Goal: Find specific page/section: Find specific page/section

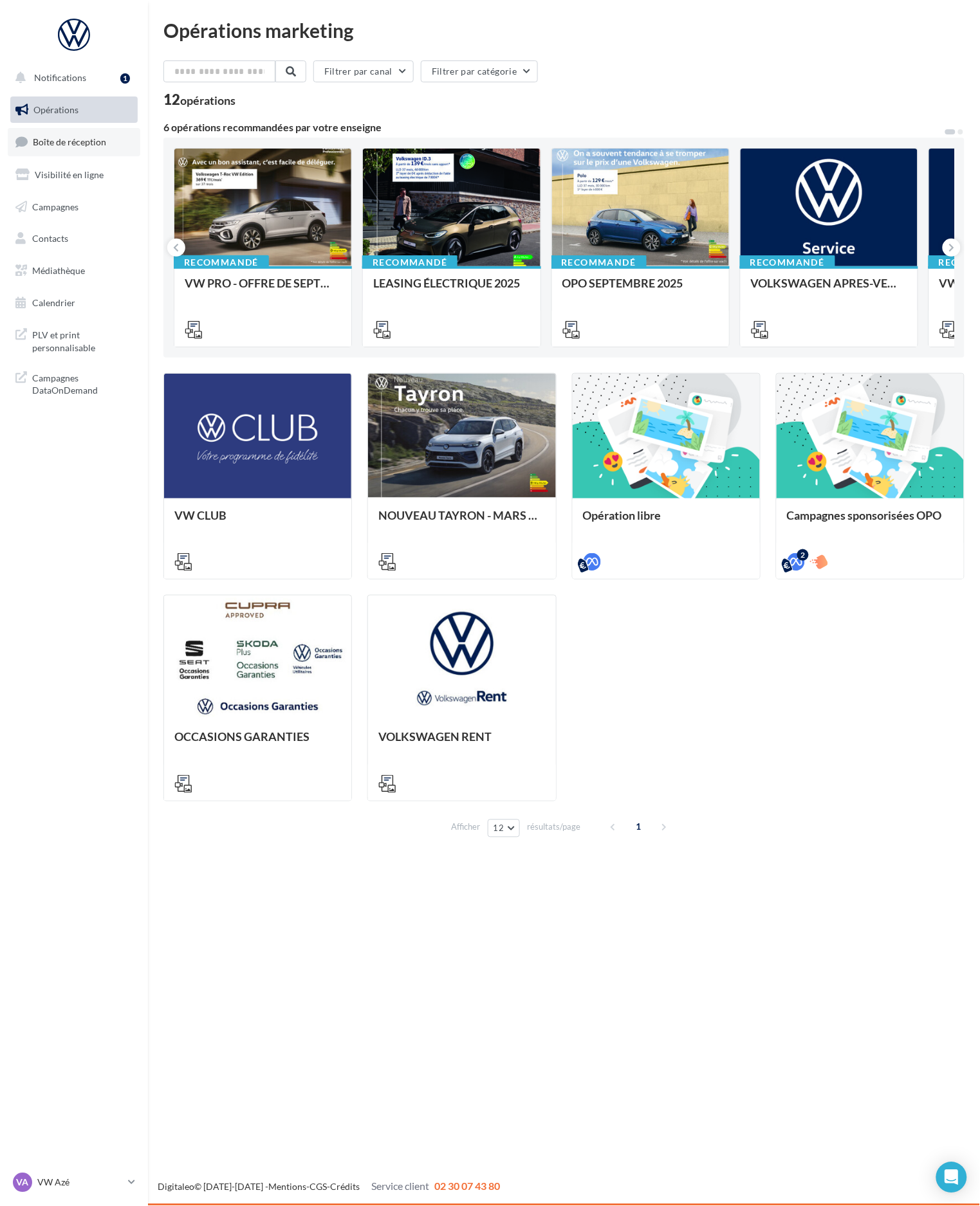
click at [97, 139] on span "Boîte de réception" at bounding box center [69, 142] width 73 height 11
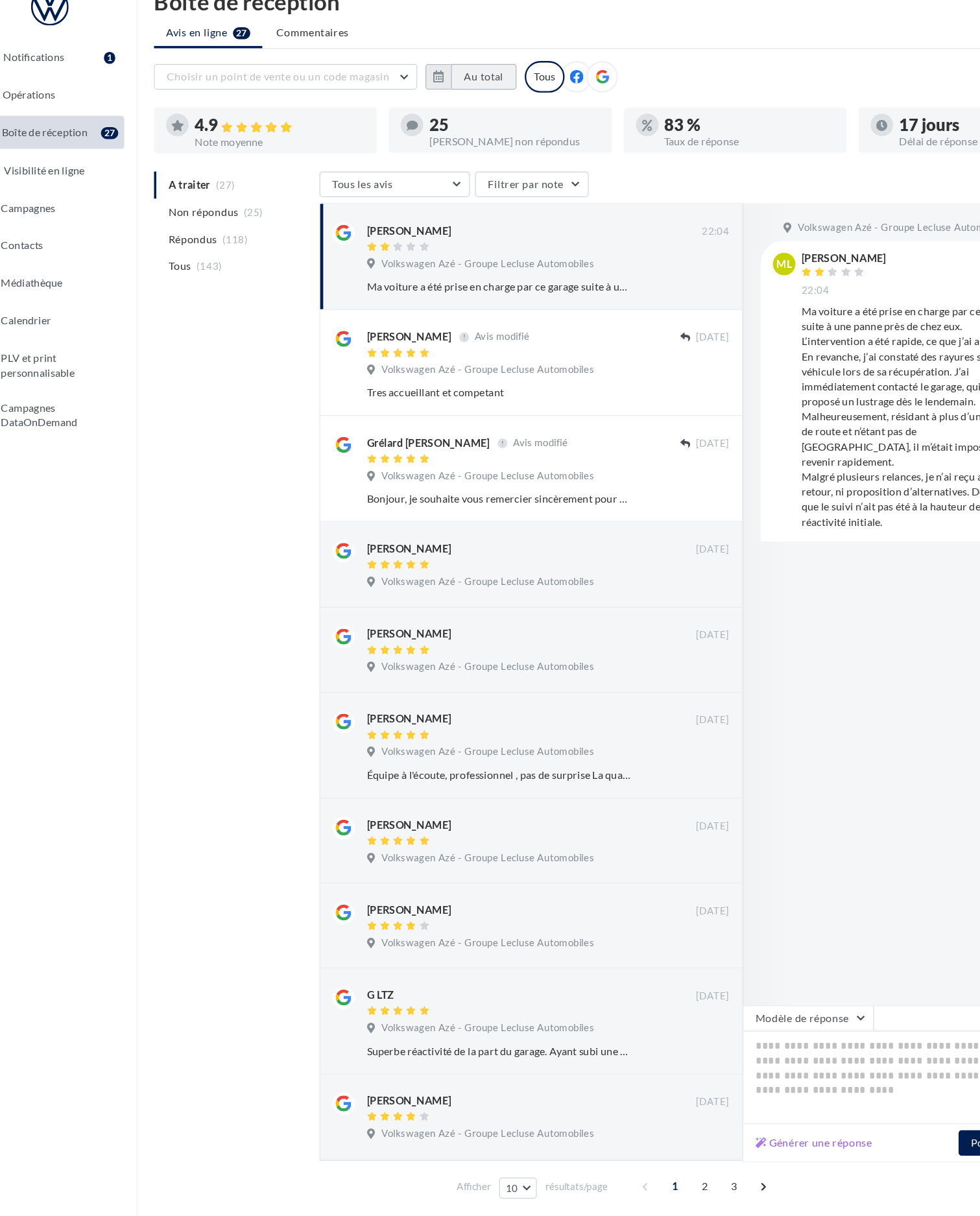
click at [456, 86] on button "Au total" at bounding box center [449, 95] width 56 height 22
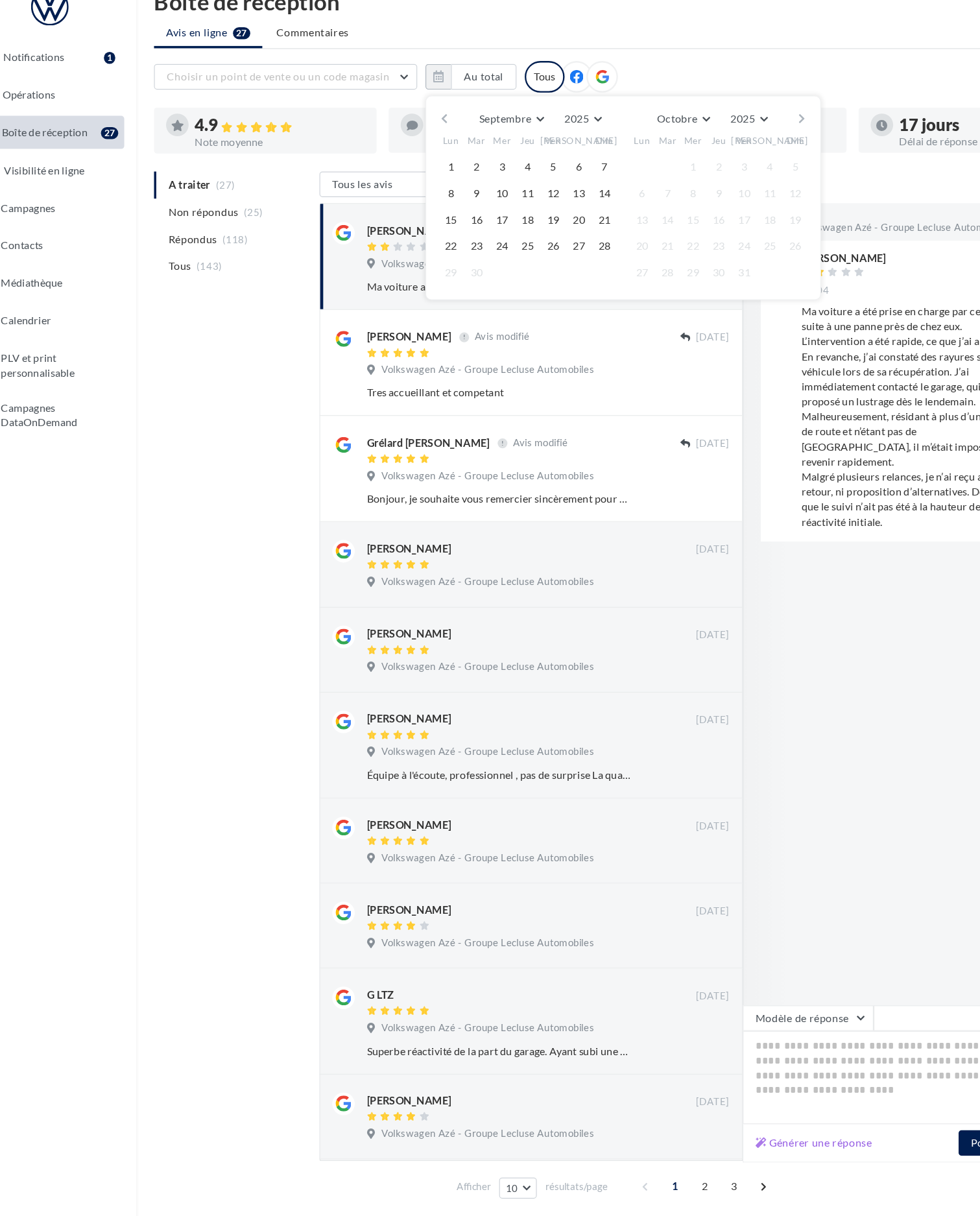
click at [413, 129] on button "button" at bounding box center [415, 131] width 11 height 18
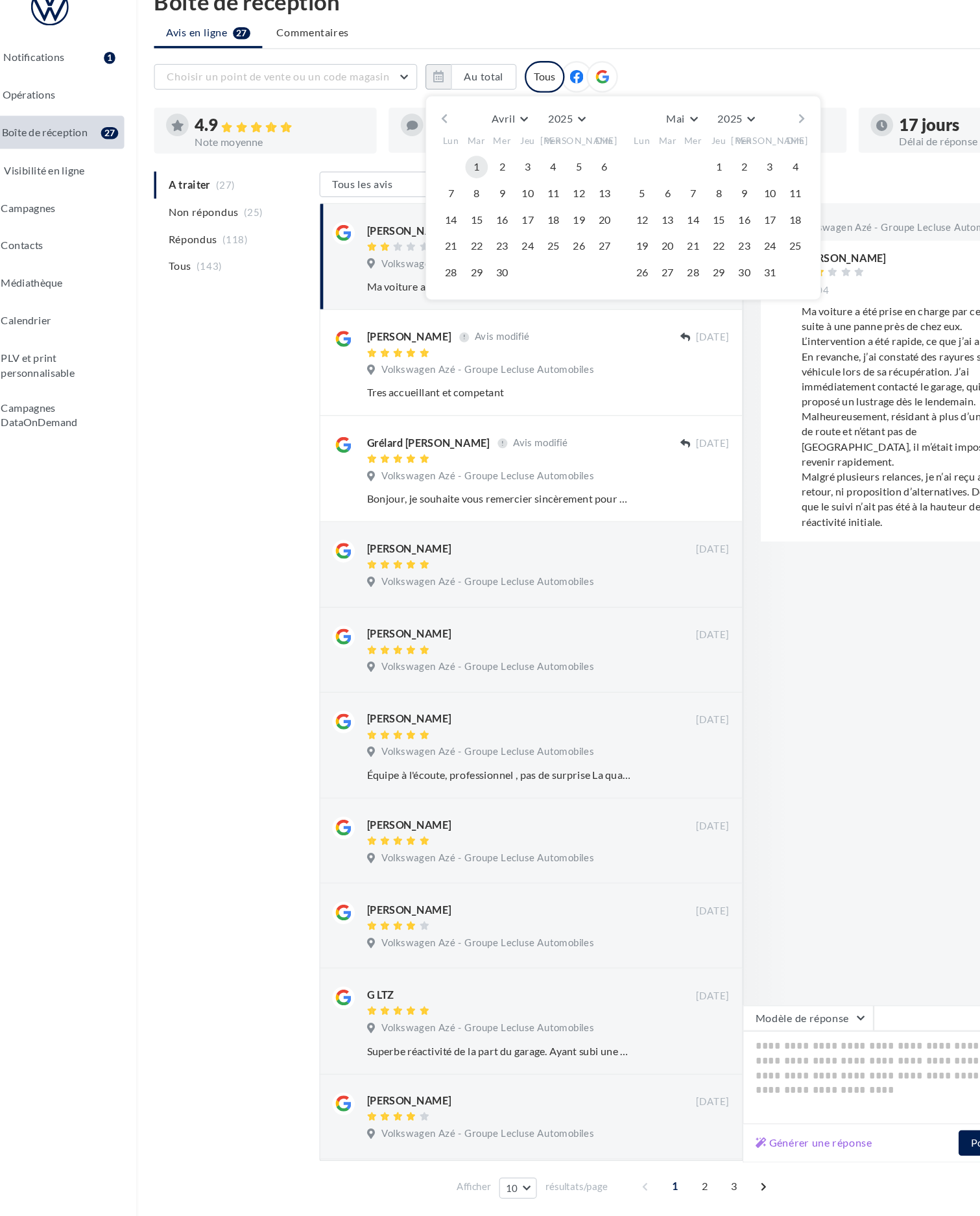
click at [450, 172] on button "1" at bounding box center [443, 173] width 20 height 20
click at [727, 134] on button "button" at bounding box center [723, 131] width 11 height 18
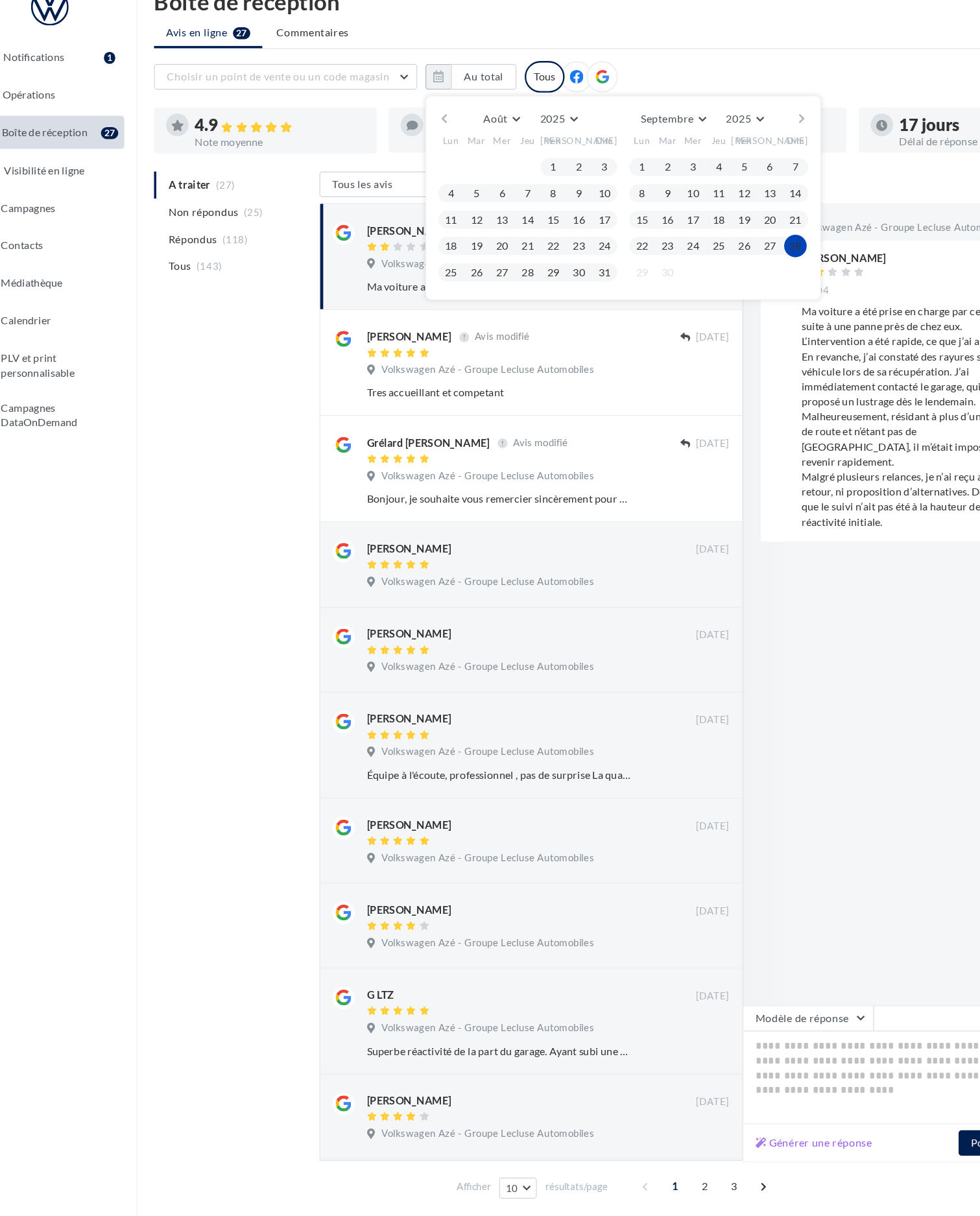
click at [716, 243] on button "28" at bounding box center [717, 241] width 20 height 20
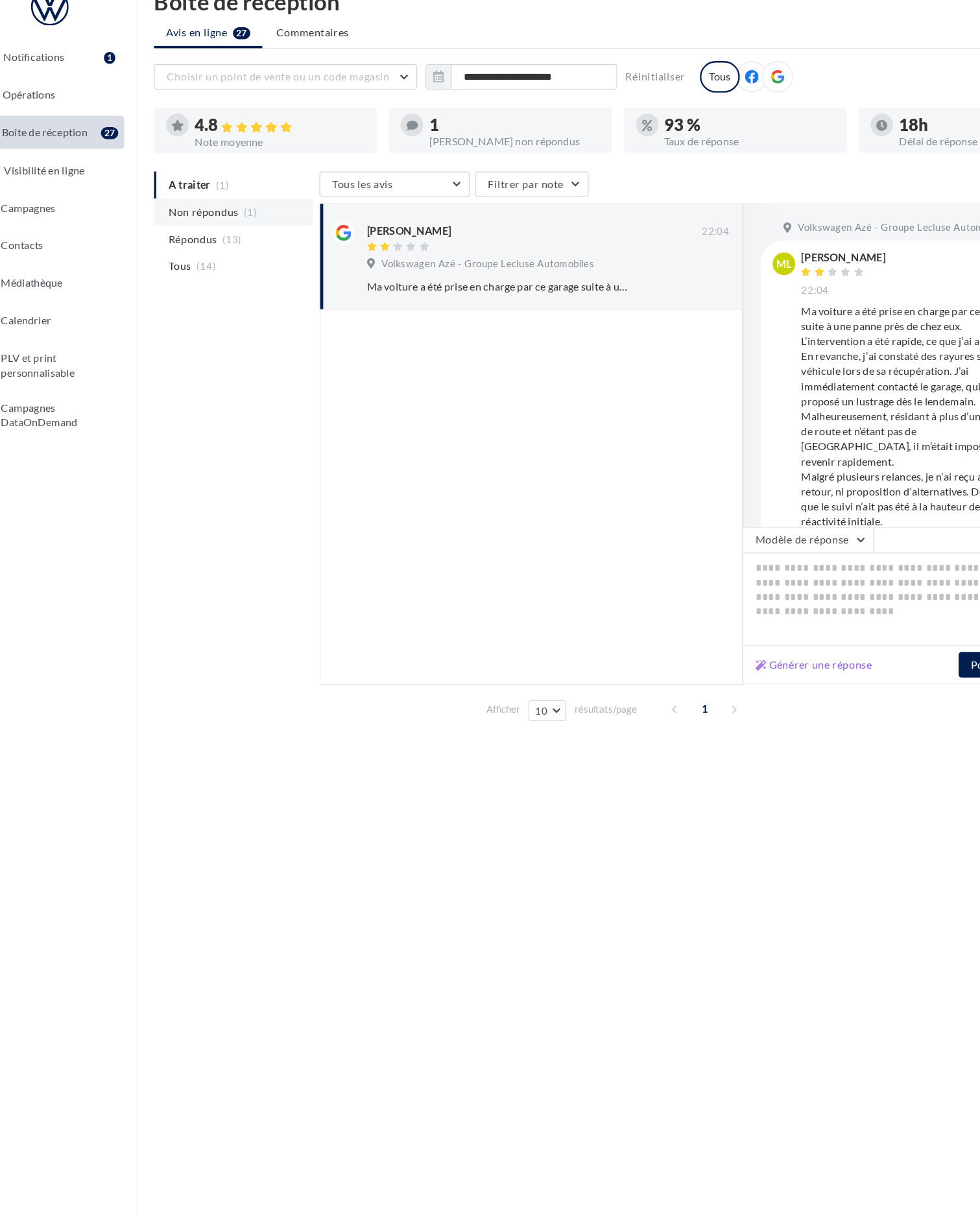
click at [242, 210] on span "(1)" at bounding box center [248, 212] width 11 height 10
click at [256, 256] on li "Tous (14)" at bounding box center [233, 259] width 137 height 24
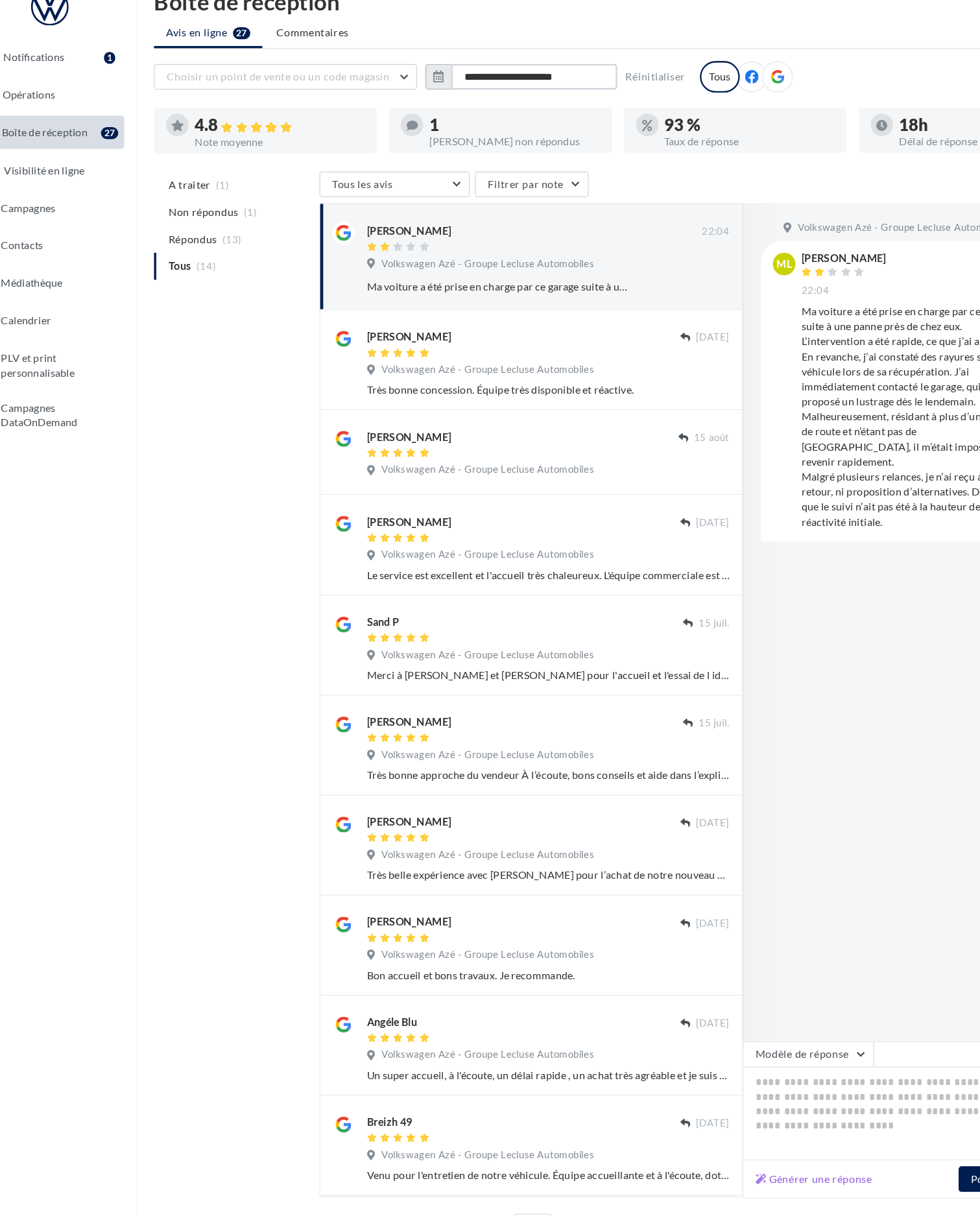
click at [462, 89] on input "**********" at bounding box center [492, 95] width 144 height 22
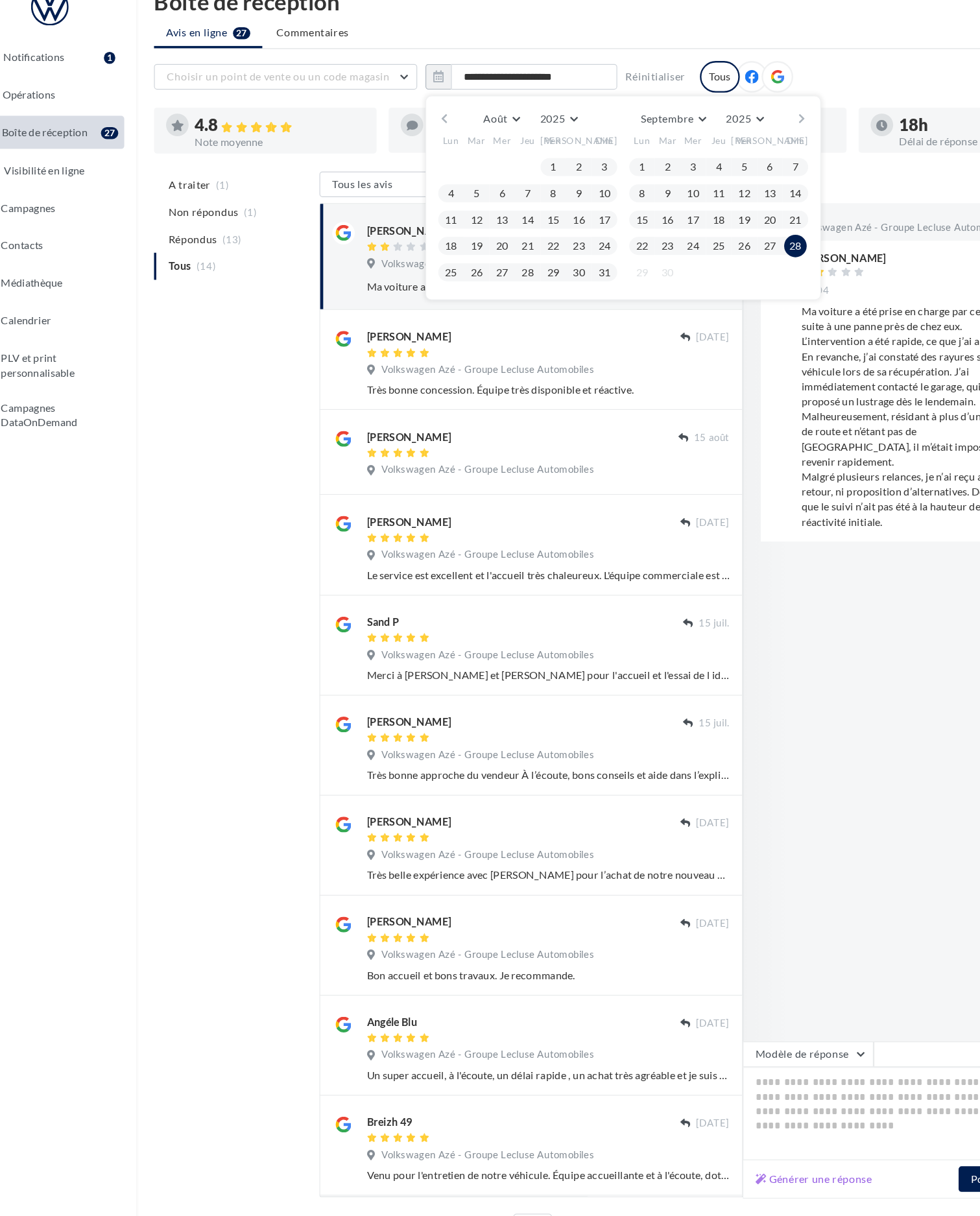
click at [708, 241] on button "28" at bounding box center [717, 241] width 20 height 20
click at [412, 130] on button "button" at bounding box center [415, 131] width 11 height 18
click at [446, 166] on button "1" at bounding box center [443, 173] width 20 height 20
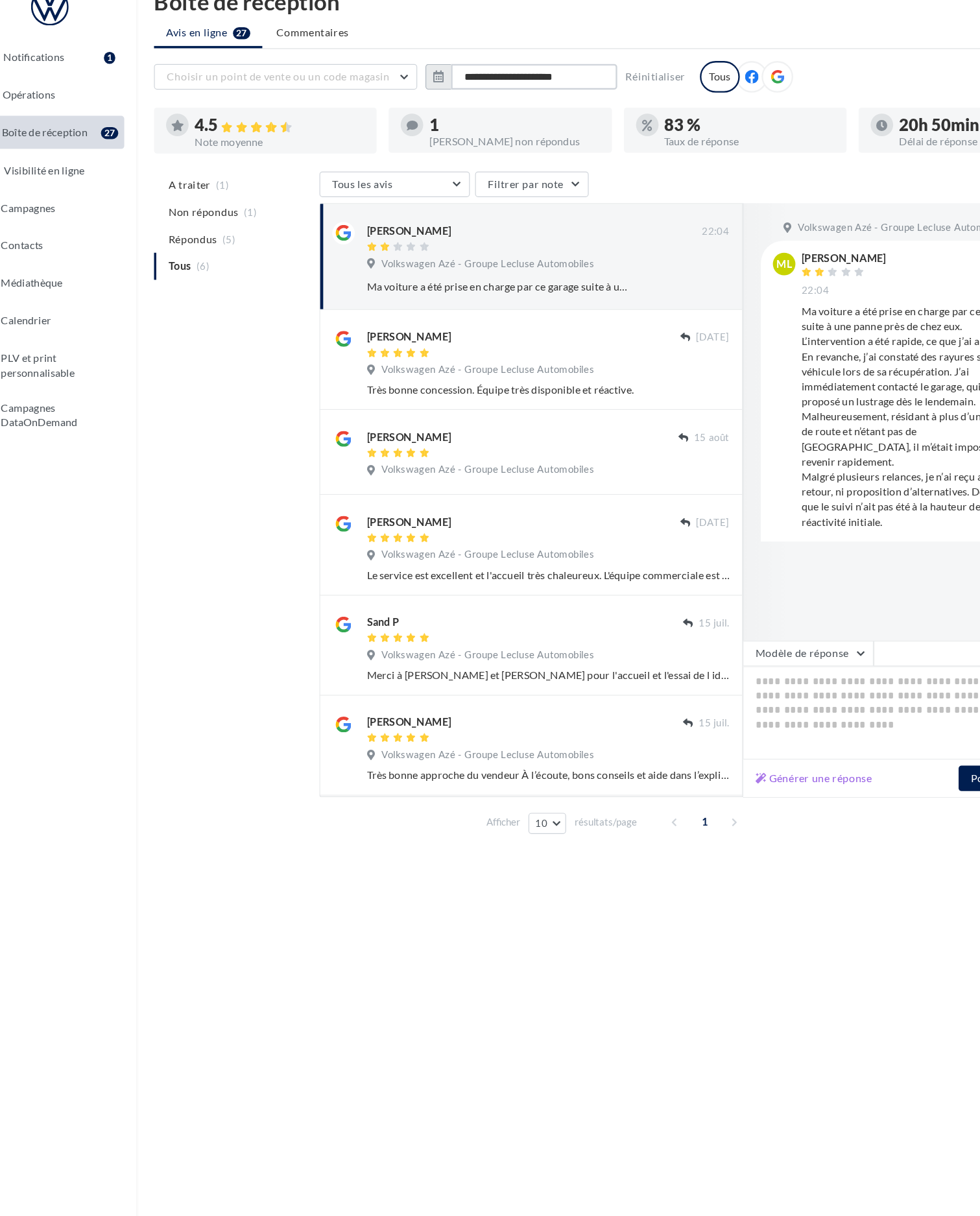
click at [495, 99] on input "**********" at bounding box center [492, 95] width 144 height 22
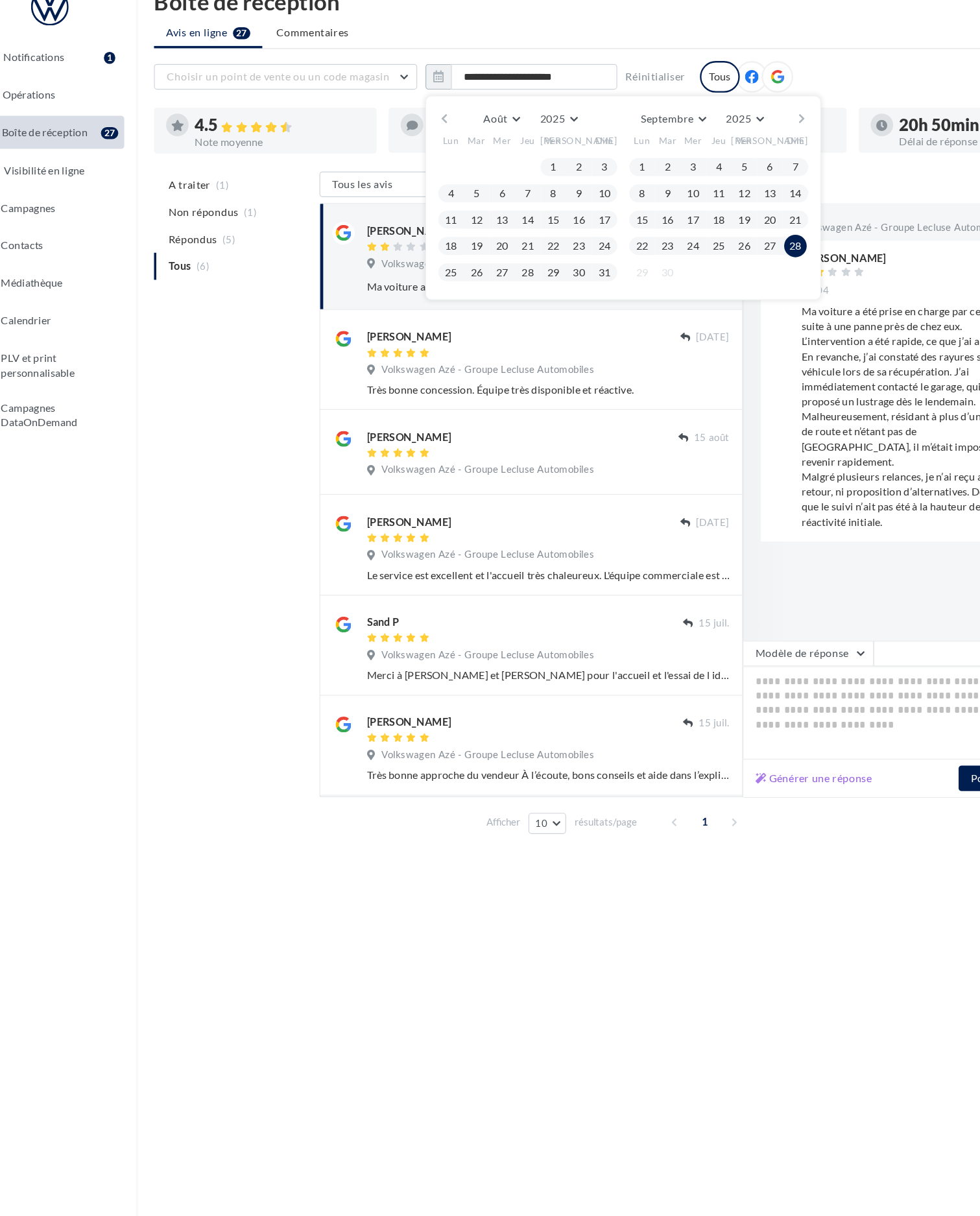
click at [420, 131] on button "button" at bounding box center [415, 131] width 11 height 18
click at [405, 131] on div "Juillet Janvier Février Mars Avril Mai Juin Juillet Août Septembre Octobre Nove…" at bounding box center [569, 199] width 341 height 177
click at [417, 130] on button "button" at bounding box center [415, 131] width 11 height 18
click at [421, 285] on button "30" at bounding box center [421, 287] width 20 height 20
click at [413, 136] on button "button" at bounding box center [415, 131] width 11 height 18
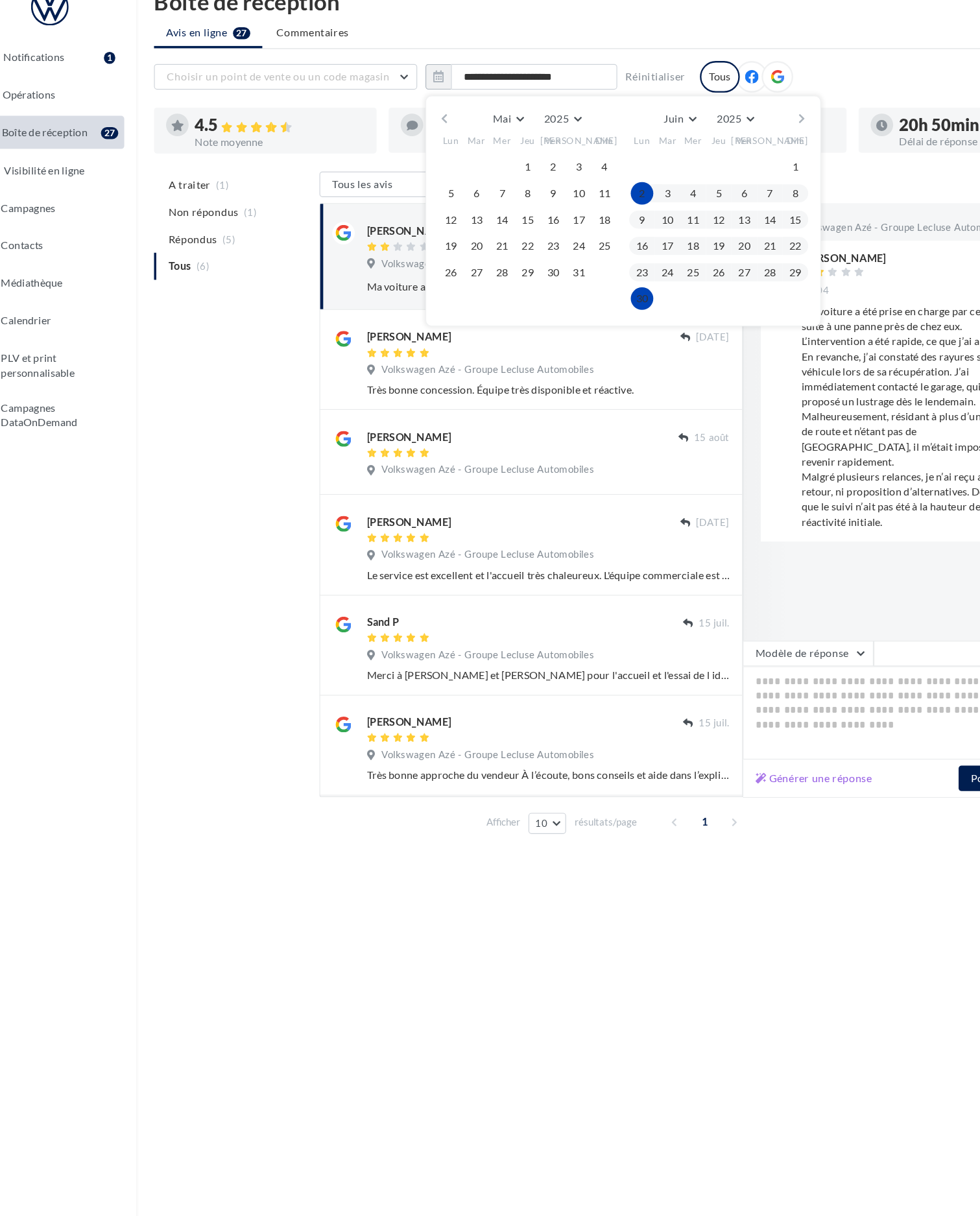
click at [413, 136] on button "button" at bounding box center [415, 131] width 11 height 18
click at [450, 177] on button "1" at bounding box center [443, 173] width 20 height 20
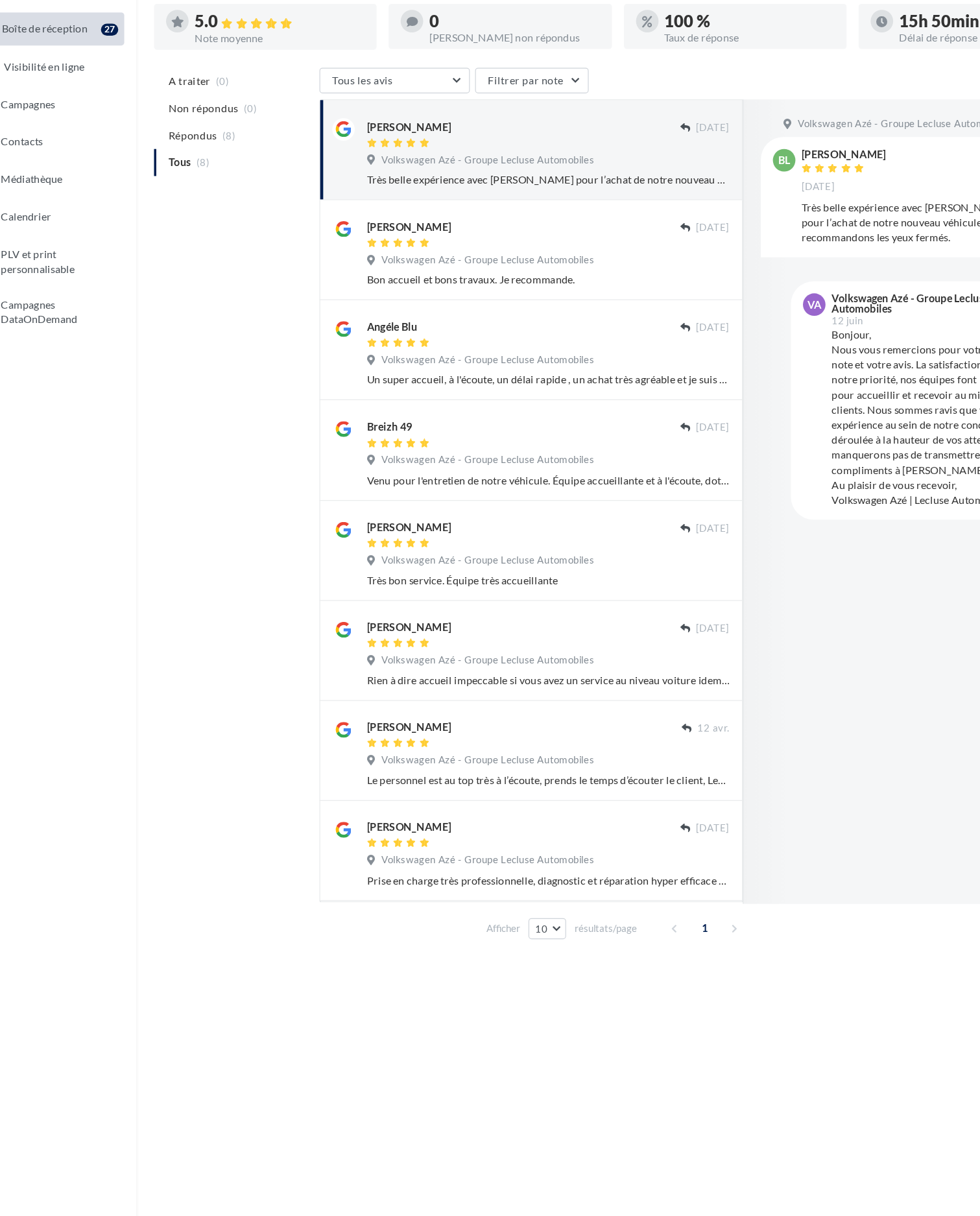
scroll to position [20, 0]
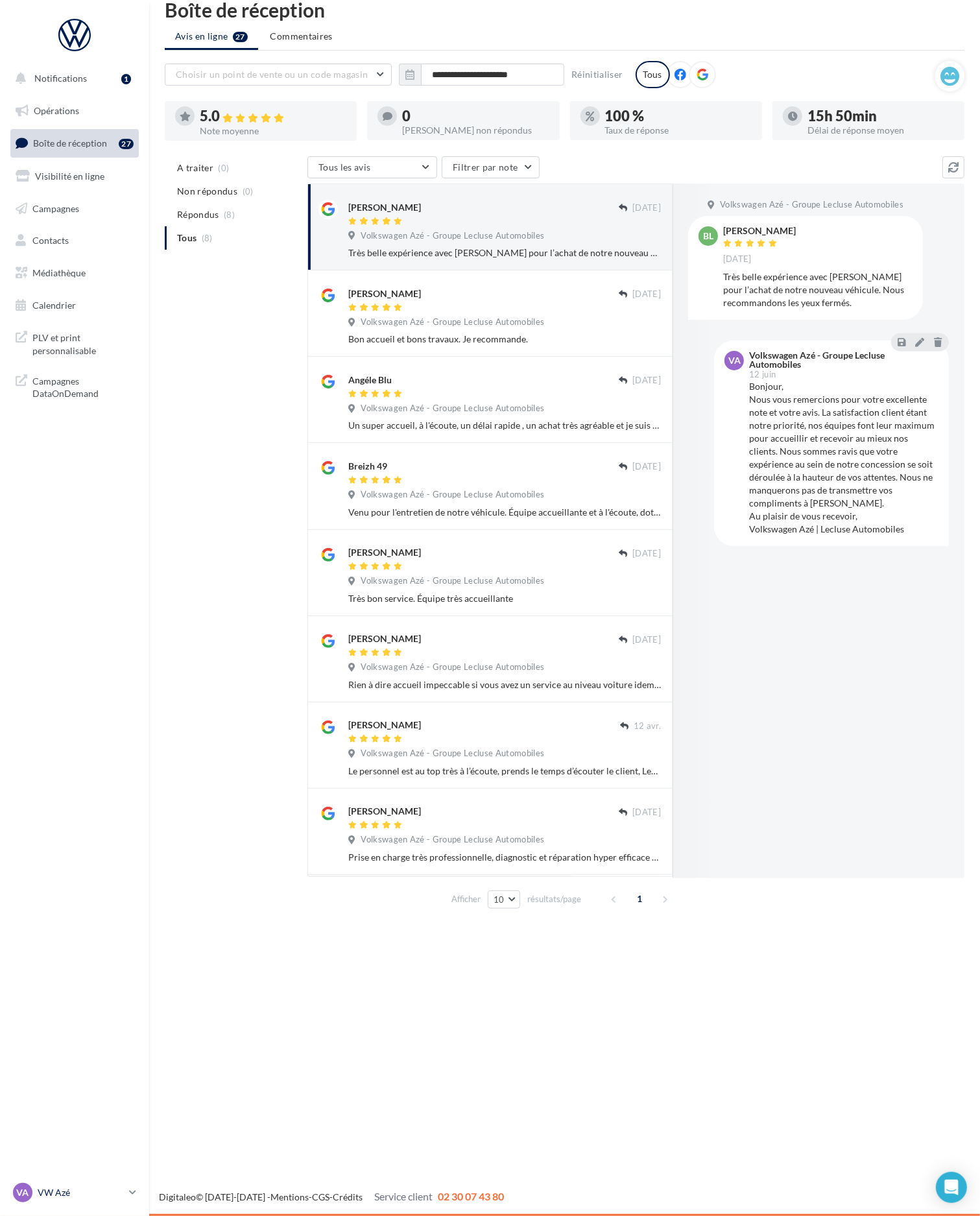
click at [121, 1189] on p "VW Azé" at bounding box center [81, 1192] width 86 height 13
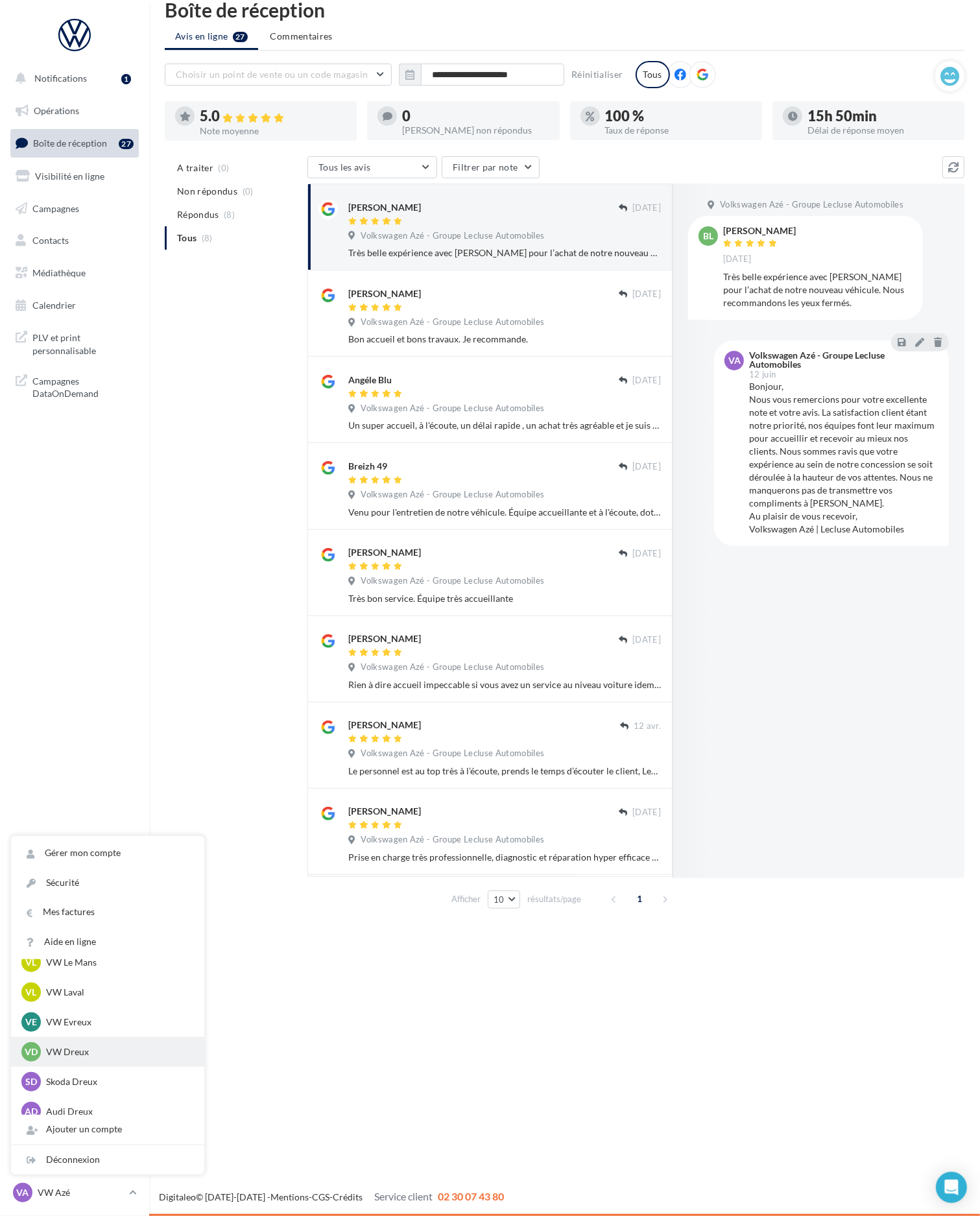
click at [95, 1050] on p "VW Dreux" at bounding box center [118, 1052] width 143 height 13
